Goal: Find specific page/section: Find specific page/section

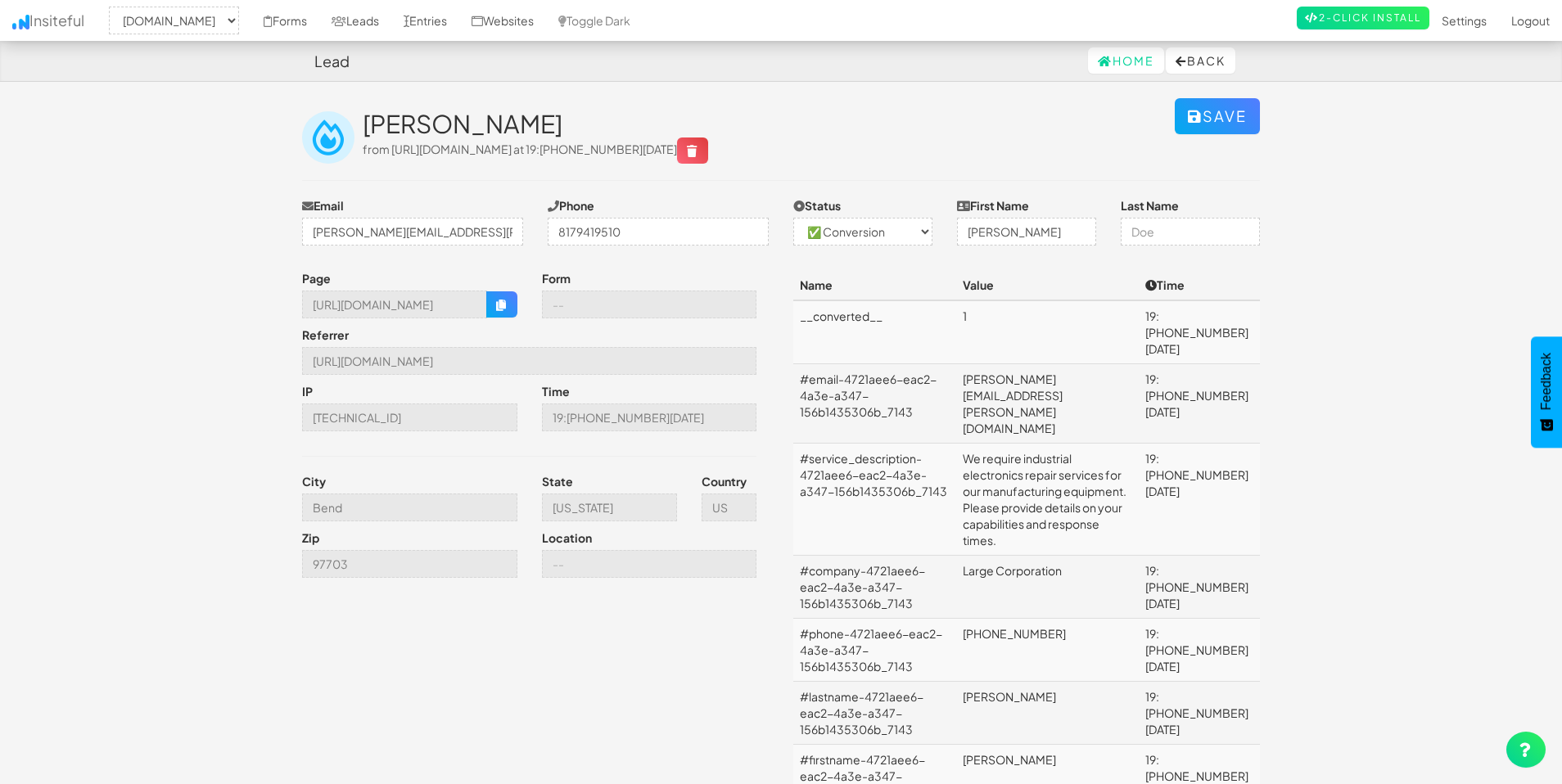
select select "2369"
select select "1"
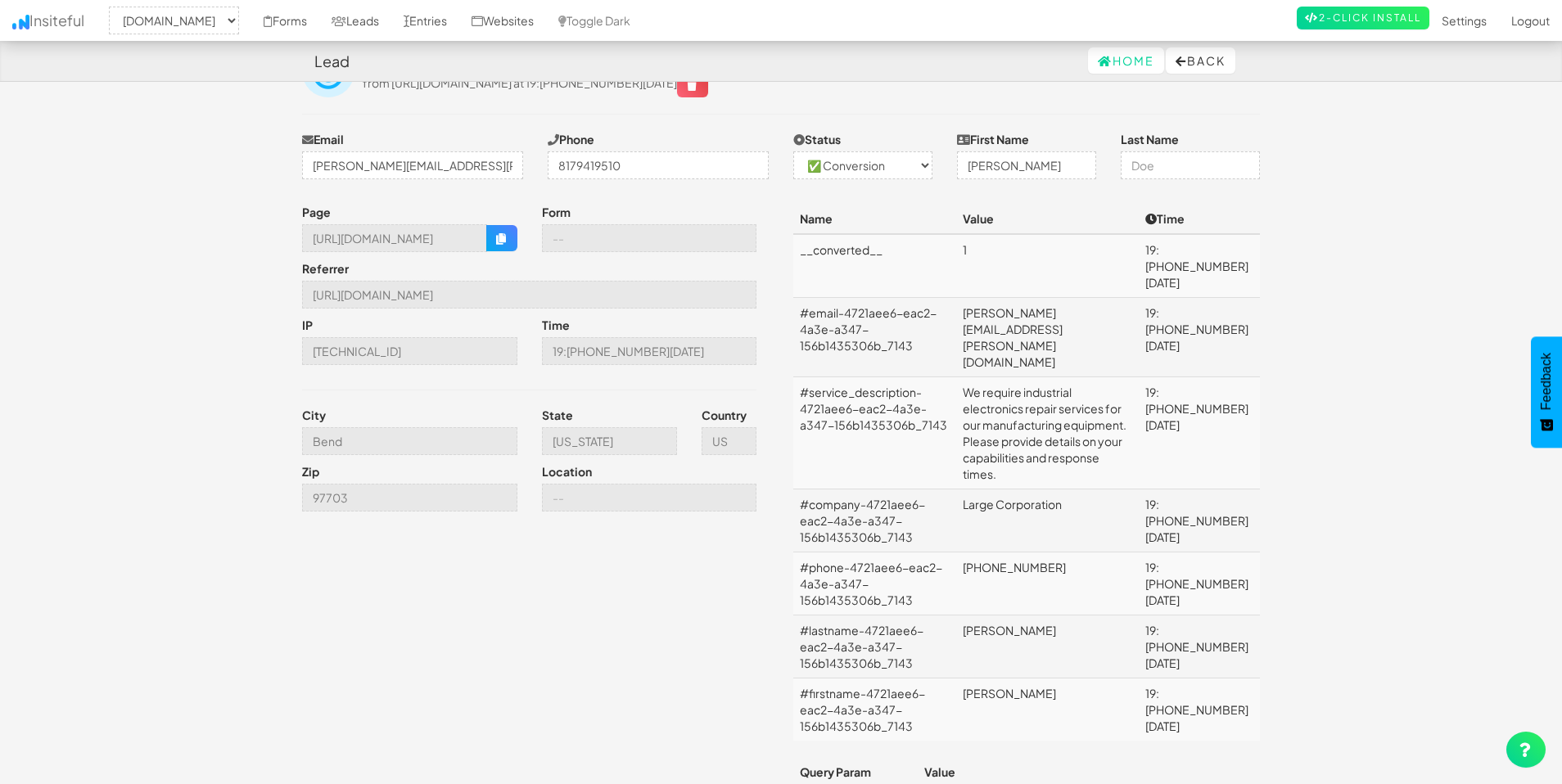
scroll to position [108, 0]
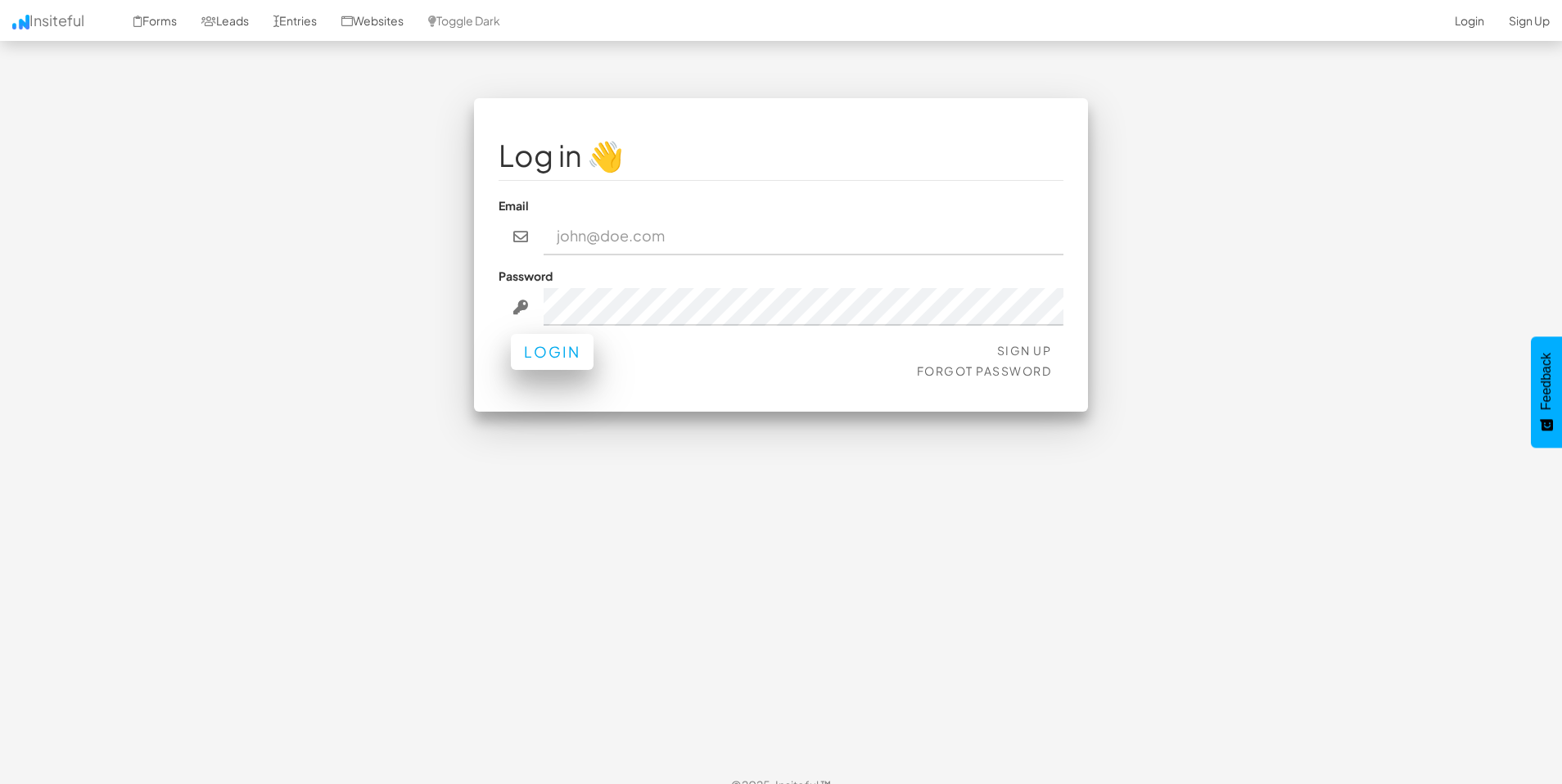
type input "kbrady@hwy9sms.com"
drag, startPoint x: 585, startPoint y: 359, endPoint x: 1079, endPoint y: 366, distance: 494.0
click at [585, 359] on button "Login" at bounding box center [551, 356] width 82 height 36
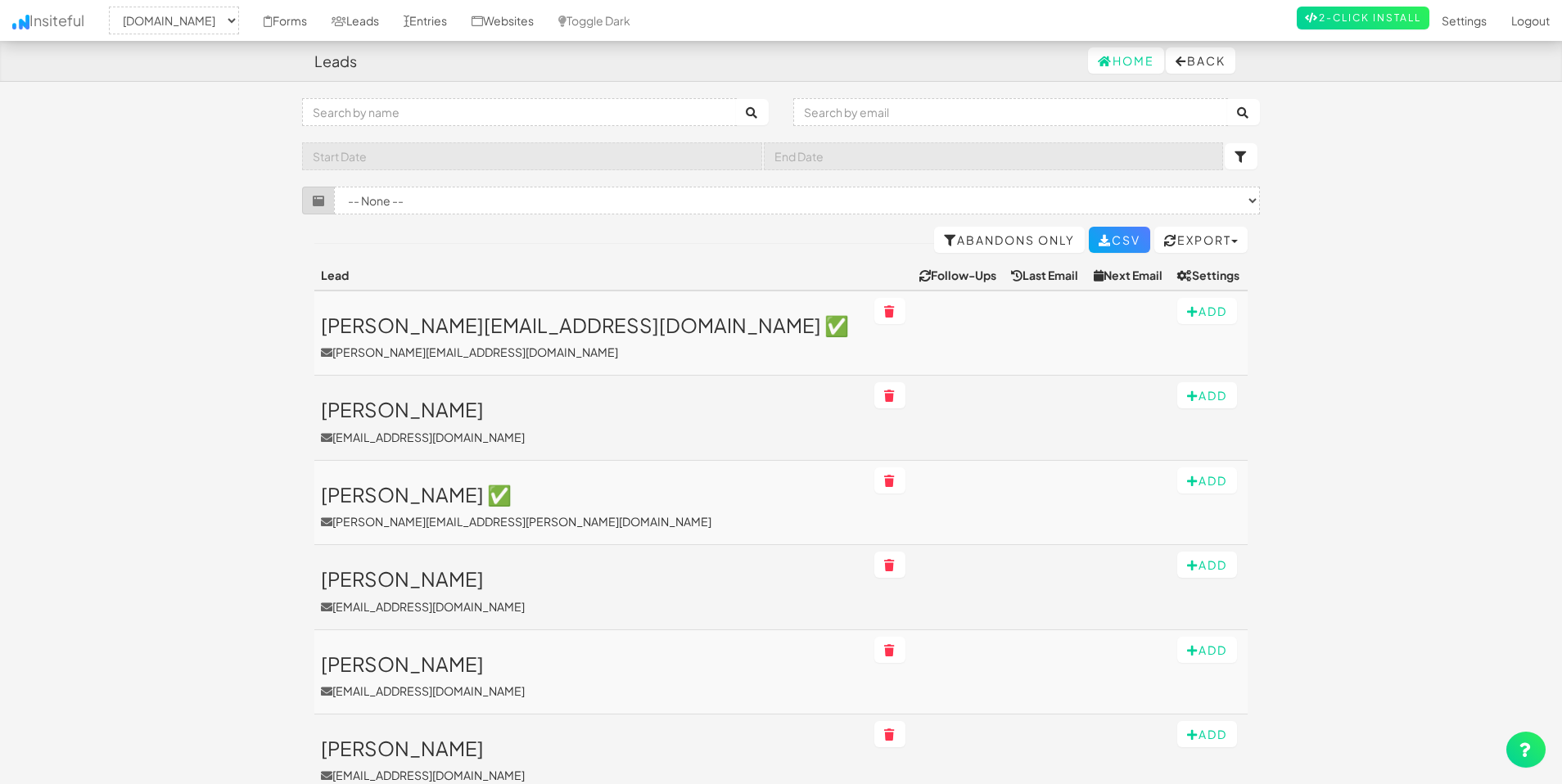
select select "2369"
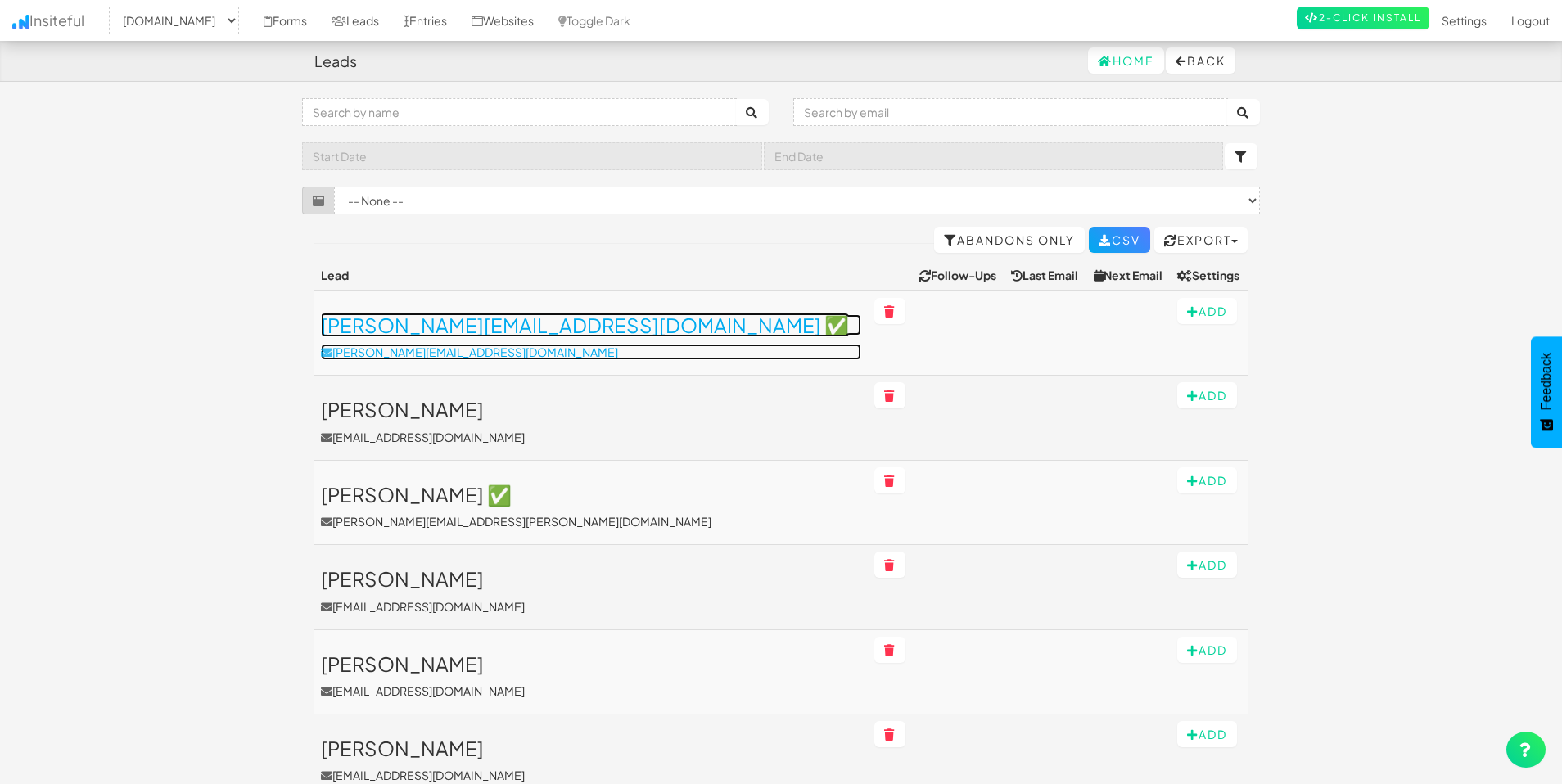
click at [580, 353] on p "[PERSON_NAME][EMAIL_ADDRESS][DOMAIN_NAME]" at bounding box center [592, 351] width 541 height 16
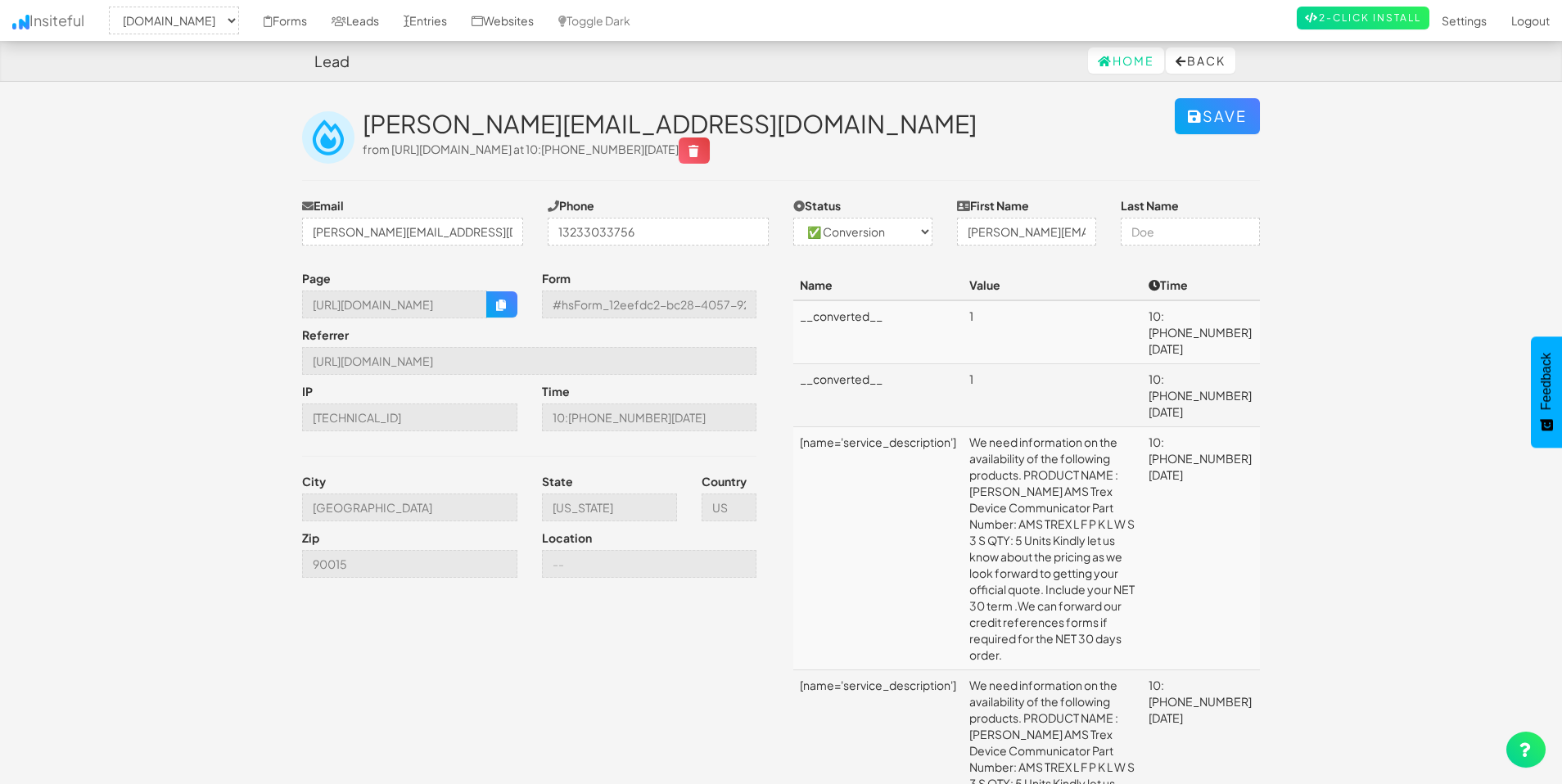
select select "2369"
select select "1"
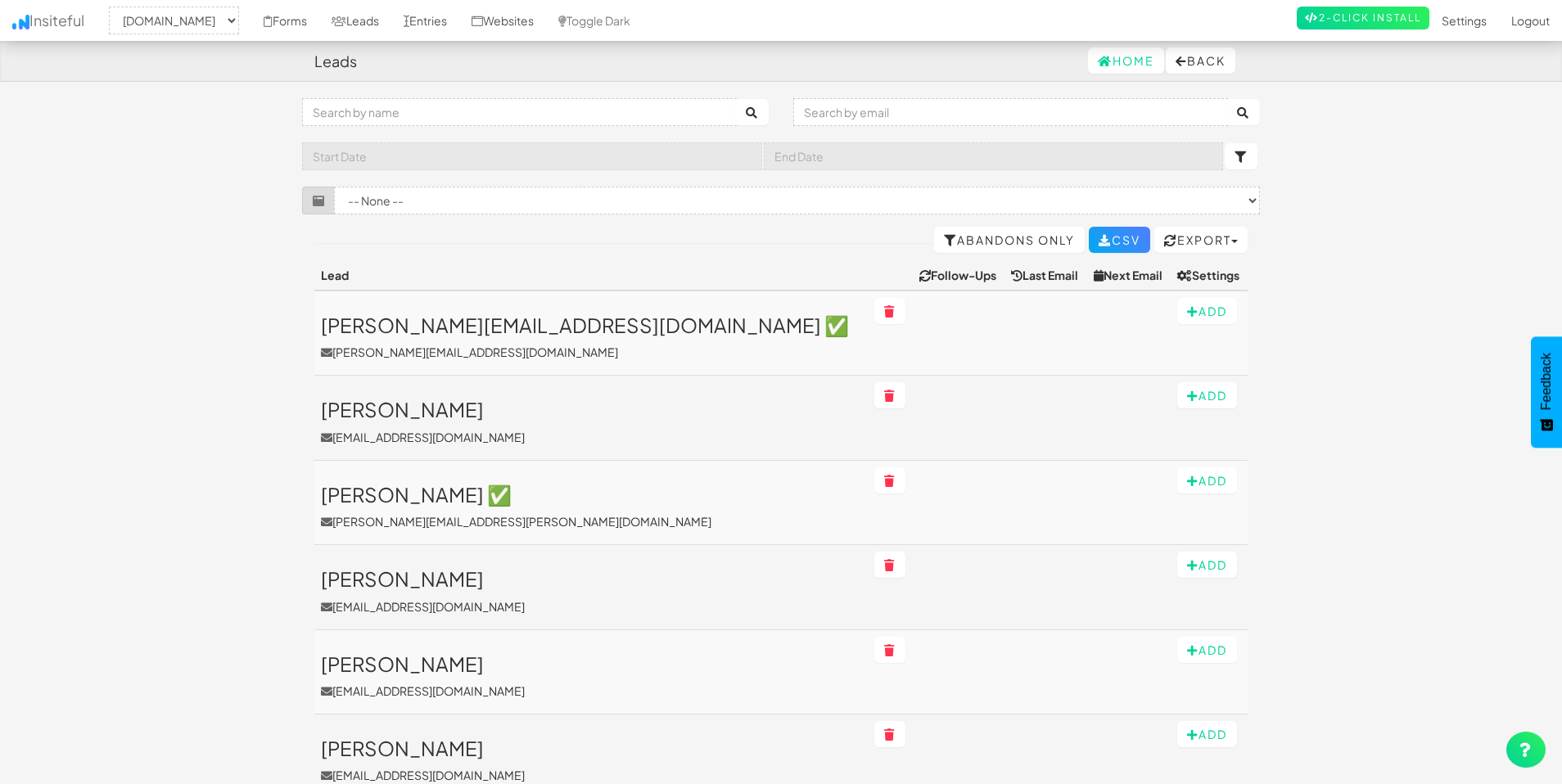
select select "2369"
